Goal: Transaction & Acquisition: Purchase product/service

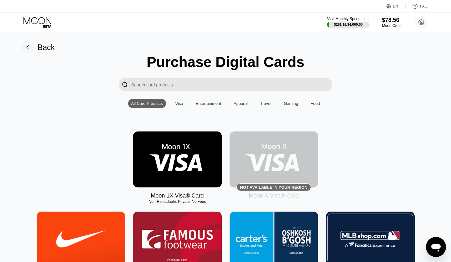
click at [166, 158] on img at bounding box center [177, 160] width 89 height 56
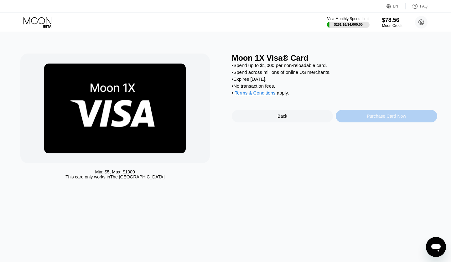
click at [353, 120] on div "Purchase Card Now" at bounding box center [386, 116] width 101 height 13
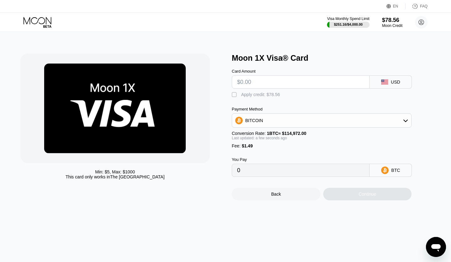
click at [277, 85] on input "text" at bounding box center [300, 82] width 127 height 13
type input "$4"
type input "0.00004776"
type input "$49"
type input "0.00043916"
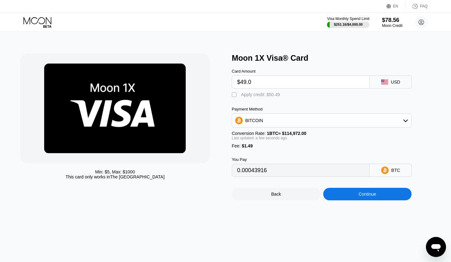
type input "$49.07"
type input "0.00043976"
type input "$49.07"
click at [265, 94] on div "Apply credit: $50.56" at bounding box center [260, 94] width 39 height 5
type input "0"
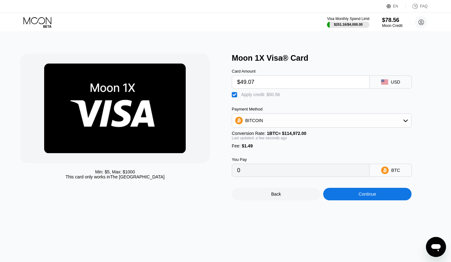
click at [354, 199] on div "Continue" at bounding box center [367, 194] width 89 height 13
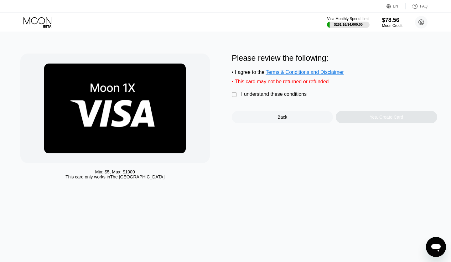
click at [255, 96] on div "I understand these conditions" at bounding box center [273, 94] width 65 height 6
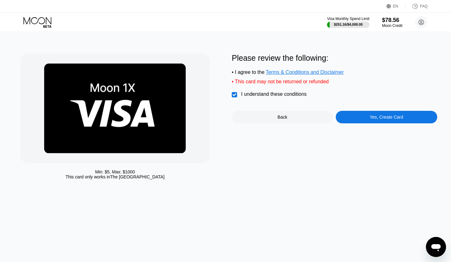
click at [366, 122] on div "Yes, Create Card" at bounding box center [386, 117] width 101 height 13
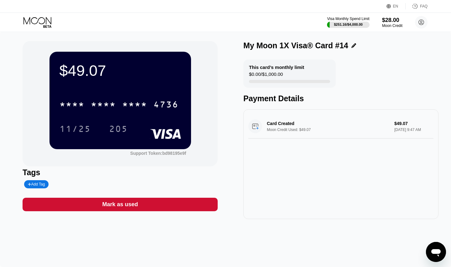
click at [135, 106] on div "* * * *" at bounding box center [134, 105] width 25 height 10
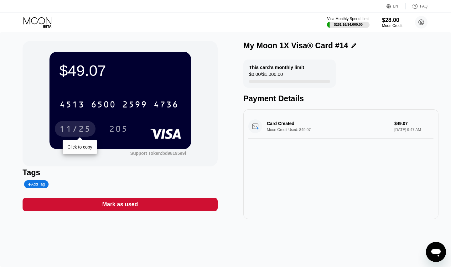
click at [88, 135] on div "11/25" at bounding box center [75, 130] width 31 height 10
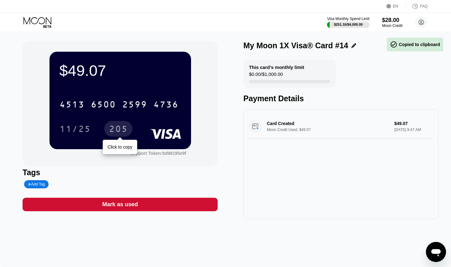
click at [119, 137] on div "205" at bounding box center [118, 129] width 28 height 16
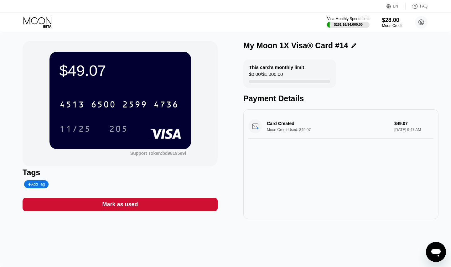
click at [38, 20] on icon at bounding box center [37, 22] width 29 height 11
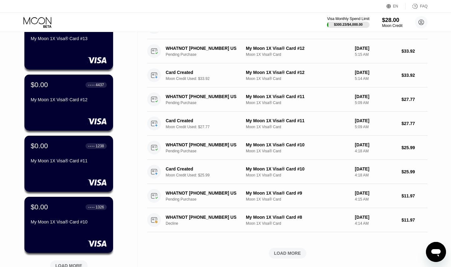
scroll to position [242, 0]
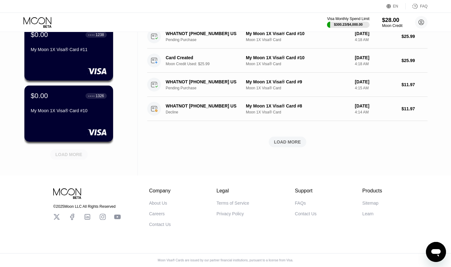
click at [75, 149] on div "LOAD MORE" at bounding box center [69, 154] width 38 height 11
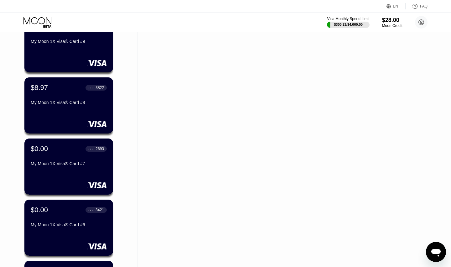
scroll to position [493, 0]
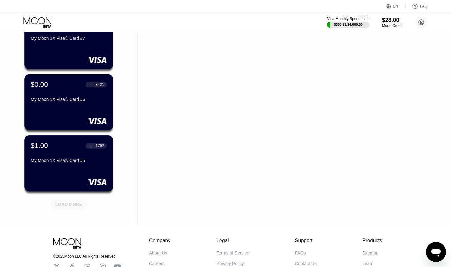
click at [68, 204] on div "LOAD MORE" at bounding box center [68, 204] width 27 height 6
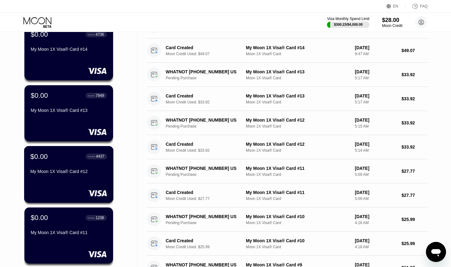
scroll to position [0, 0]
